Goal: Information Seeking & Learning: Find specific fact

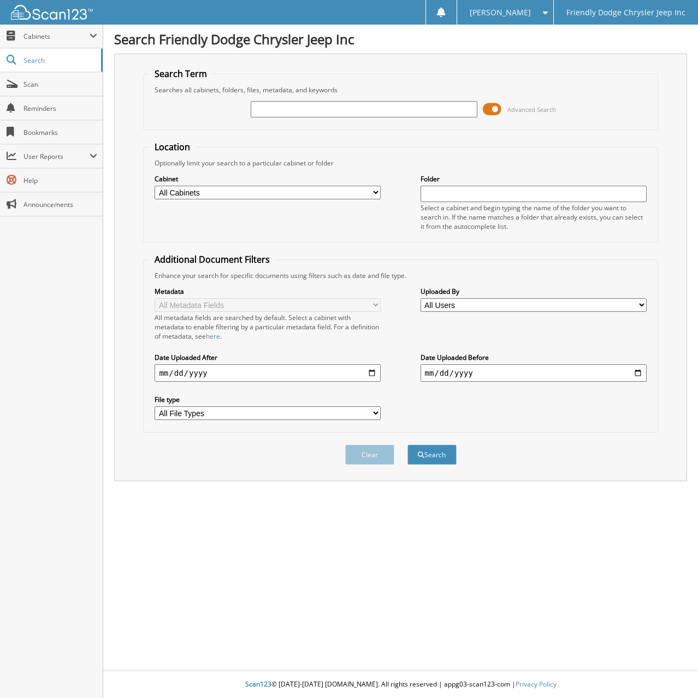
click at [268, 110] on input "text" at bounding box center [364, 109] width 226 height 16
type input "6078321"
click at [407, 444] on button "Search" at bounding box center [431, 454] width 49 height 20
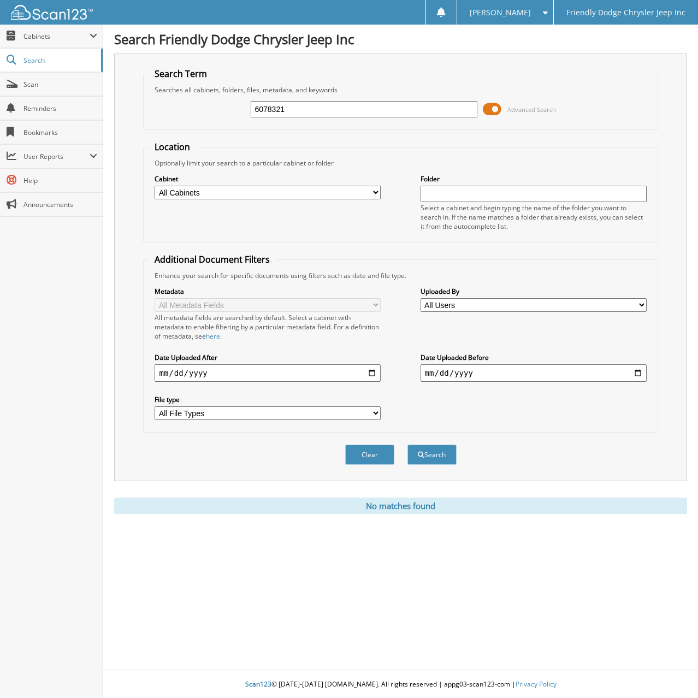
click at [52, 483] on div "Close Cabinets My Company Email Addresses Search Scan" at bounding box center [51, 361] width 103 height 673
drag, startPoint x: 294, startPoint y: 111, endPoint x: 163, endPoint y: 118, distance: 131.2
click at [163, 118] on div "6078321 Advanced Search" at bounding box center [400, 108] width 502 height 29
type input "6078631"
click at [407, 444] on button "Search" at bounding box center [431, 454] width 49 height 20
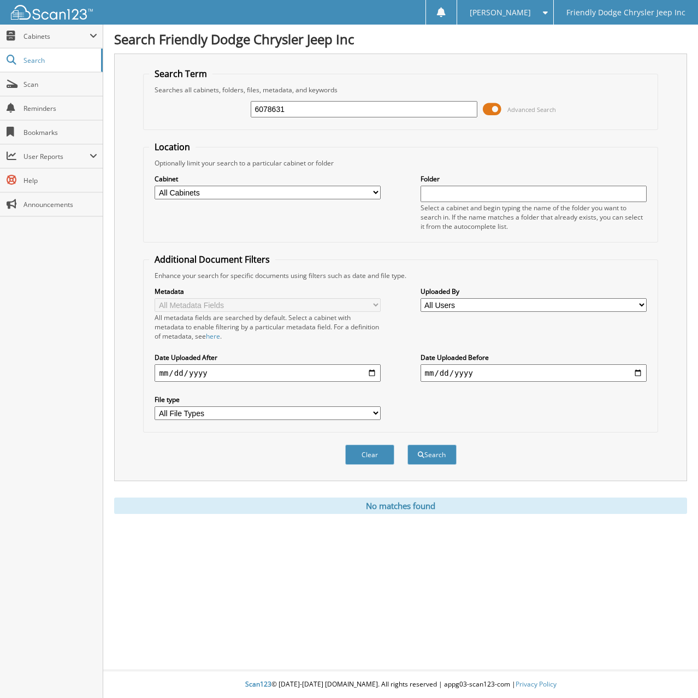
drag, startPoint x: 291, startPoint y: 113, endPoint x: 159, endPoint y: 118, distance: 132.2
click at [159, 118] on div "6078631 Advanced Search" at bounding box center [400, 108] width 502 height 29
type input "6076632"
click at [407, 444] on button "Search" at bounding box center [431, 454] width 49 height 20
drag, startPoint x: 293, startPoint y: 108, endPoint x: 182, endPoint y: 108, distance: 110.8
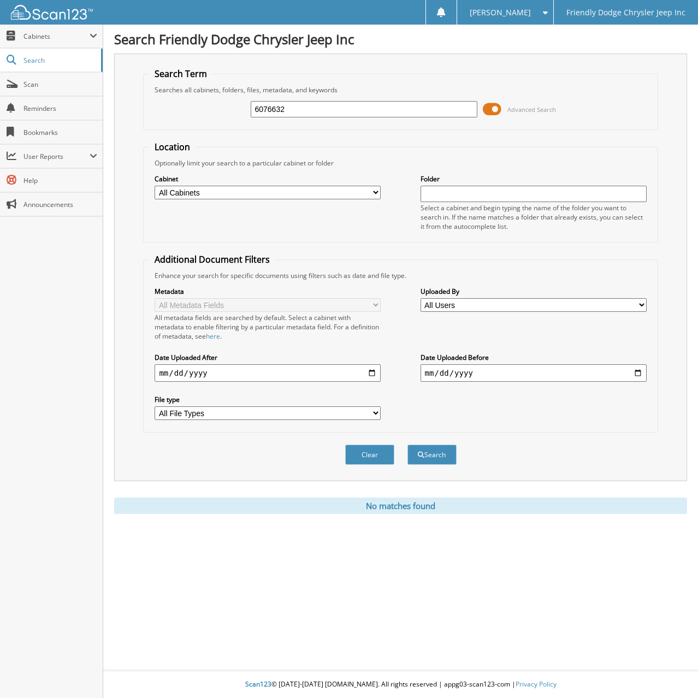
click at [186, 108] on div "6076632 Advanced Search" at bounding box center [400, 108] width 502 height 29
type input "6077675"
click at [407, 444] on button "Search" at bounding box center [431, 454] width 49 height 20
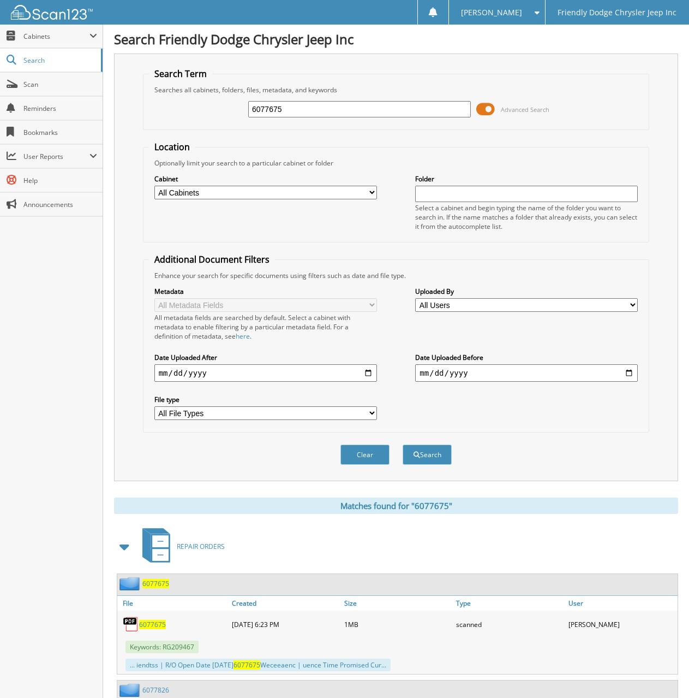
click at [153, 627] on span "6077675" at bounding box center [152, 623] width 27 height 9
drag, startPoint x: 46, startPoint y: 361, endPoint x: 3, endPoint y: 332, distance: 51.5
click at [46, 361] on div "Close Cabinets My Company Email Addresses Search Scan" at bounding box center [51, 361] width 103 height 673
click at [156, 625] on span "6077675" at bounding box center [152, 623] width 27 height 9
click at [70, 386] on div "Close Cabinets My Company Email Addresses Search Scan" at bounding box center [51, 361] width 103 height 673
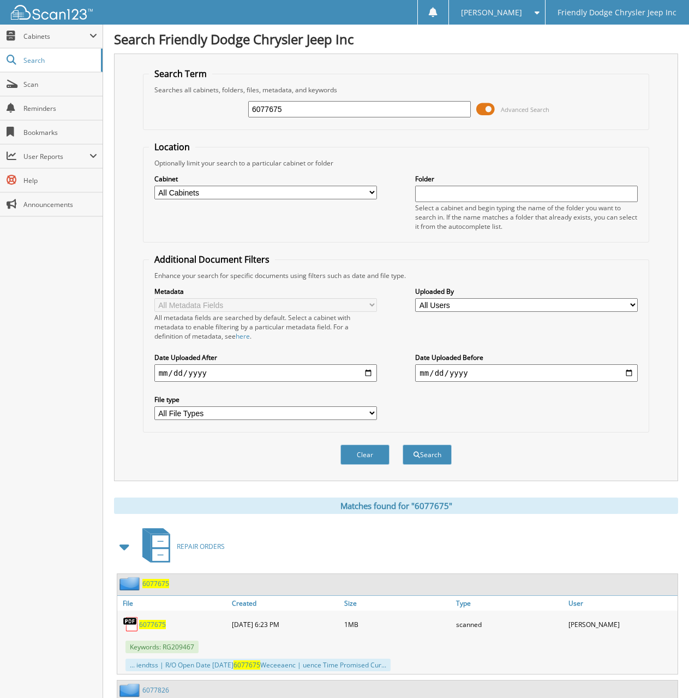
click at [19, 371] on div "Close Cabinets My Company Email Addresses Search Scan" at bounding box center [51, 361] width 103 height 673
click at [38, 345] on div "Close Cabinets My Company Email Addresses Search Scan" at bounding box center [51, 361] width 103 height 673
click at [155, 624] on span "6077675" at bounding box center [152, 623] width 27 height 9
drag, startPoint x: 286, startPoint y: 111, endPoint x: 102, endPoint y: 142, distance: 187.0
click at [102, 133] on body "Ryan S. Settings Logout Friendly Dodge Chrysler Jeep Inc Close Cabinets My Comp…" at bounding box center [344, 487] width 689 height 974
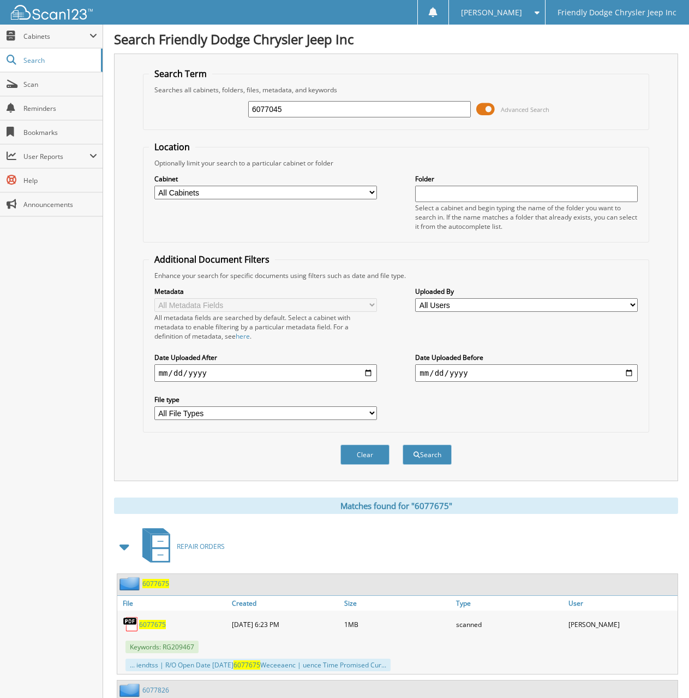
type input "6077045"
click at [403, 444] on button "Search" at bounding box center [427, 454] width 49 height 20
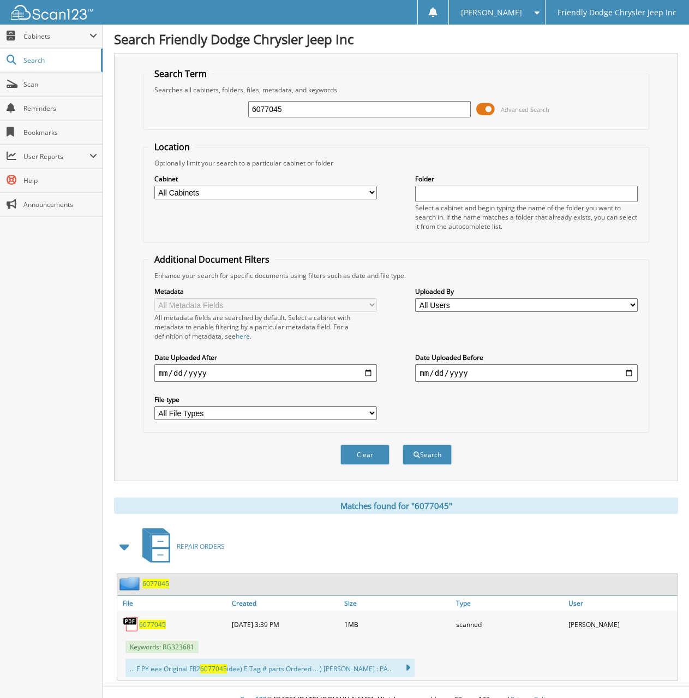
click at [155, 626] on span "6077045" at bounding box center [152, 623] width 27 height 9
